Goal: Transaction & Acquisition: Purchase product/service

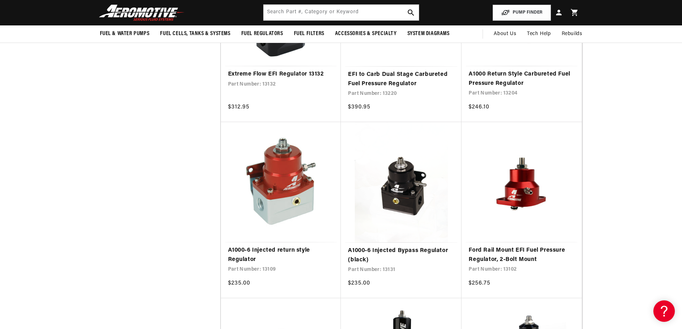
scroll to position [460, 0]
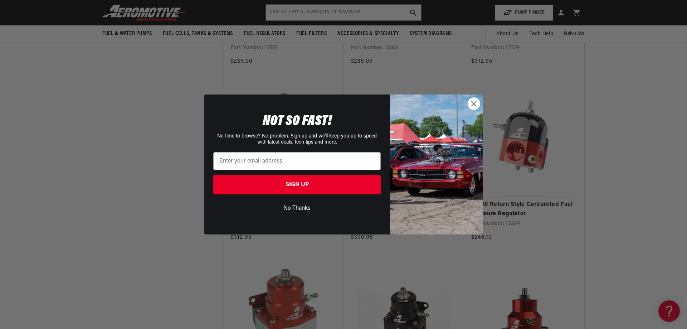
click at [475, 101] on circle "Close dialog" at bounding box center [474, 104] width 12 height 12
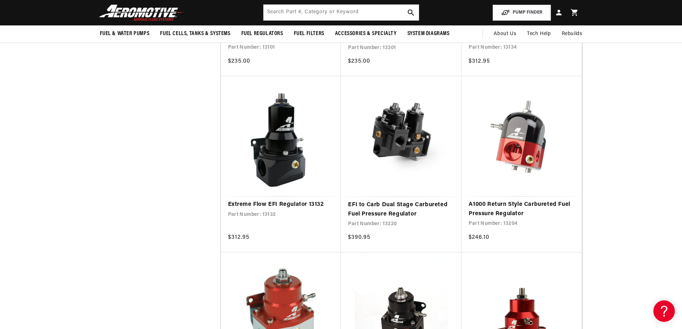
click at [542, 200] on link "A1000 Return Style Carbureted Fuel Pressure Regulator" at bounding box center [522, 209] width 106 height 18
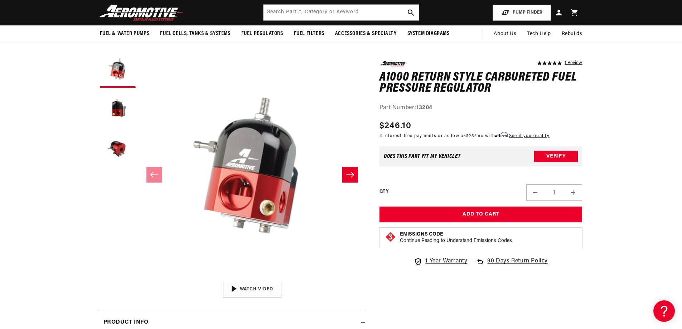
scroll to position [32, 0]
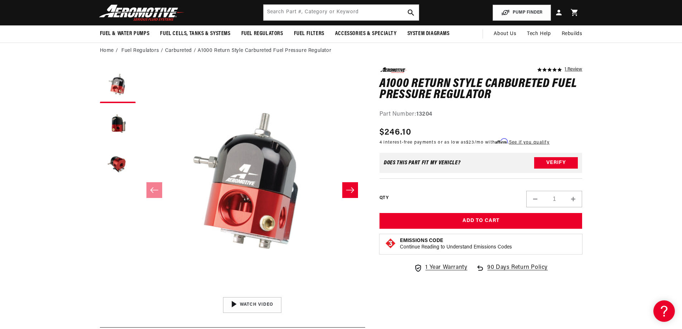
drag, startPoint x: 685, startPoint y: 75, endPoint x: 685, endPoint y: 104, distance: 29.0
click at [682, 104] on html "Skip to content Your cart Your cart is empty Loading... You may also like Subto…" at bounding box center [341, 132] width 682 height 329
click at [117, 160] on button "Load image 3 in gallery view" at bounding box center [118, 164] width 36 height 36
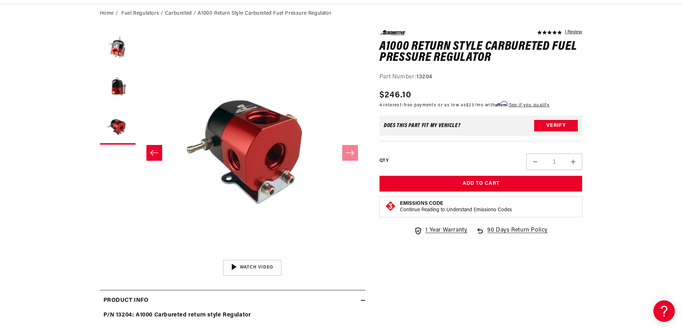
scroll to position [0, 0]
